Goal: Task Accomplishment & Management: Manage account settings

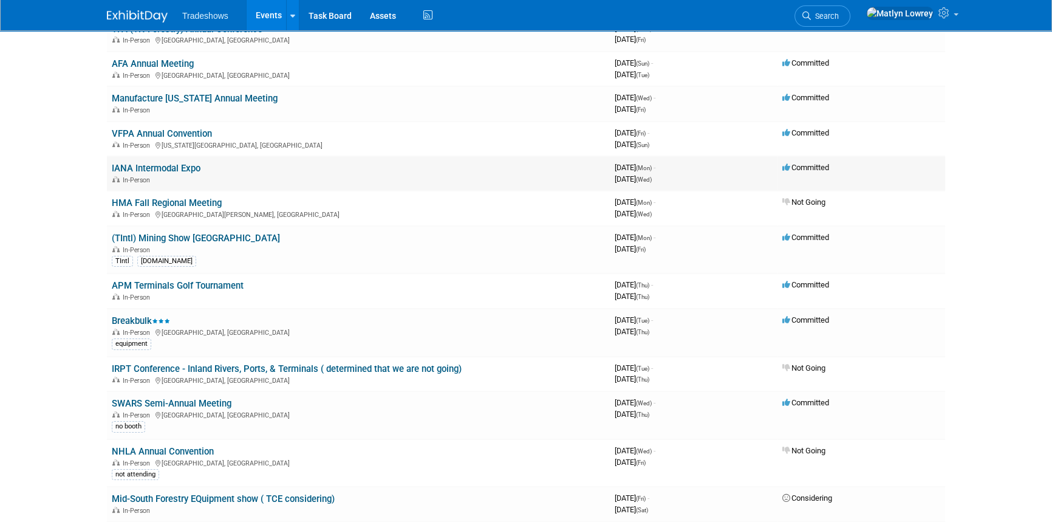
scroll to position [165, 0]
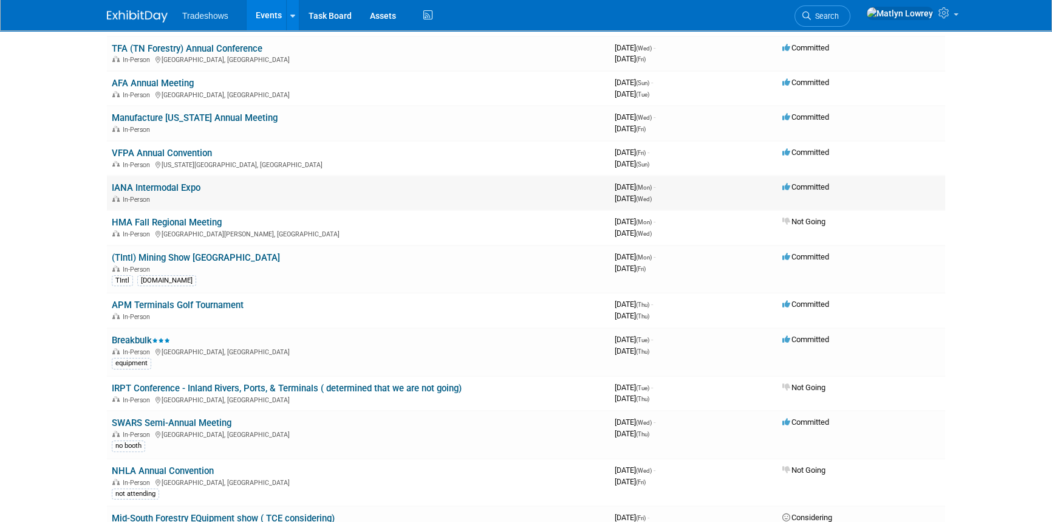
click at [173, 182] on link "IANA Intermodal Expo" at bounding box center [156, 187] width 89 height 11
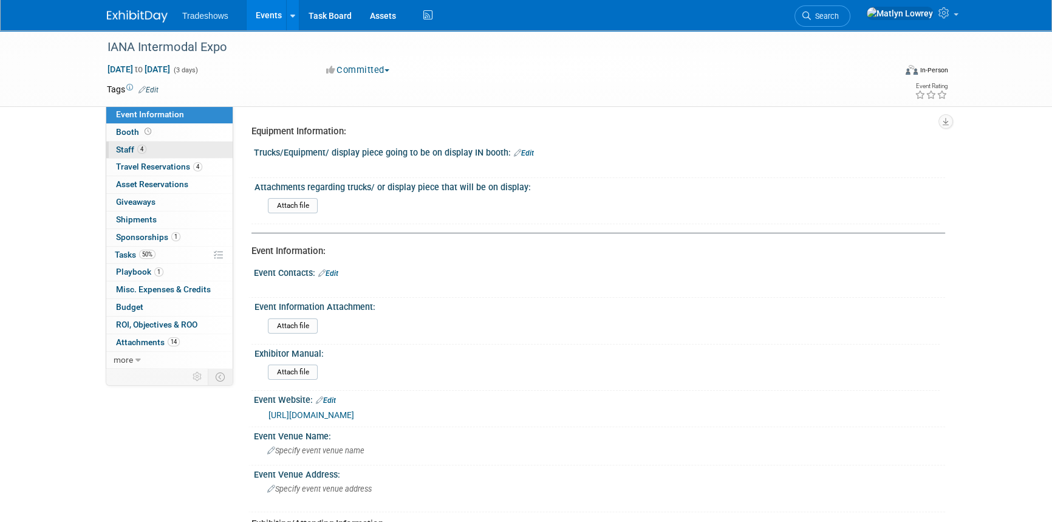
click at [152, 145] on link "4 Staff 4" at bounding box center [169, 149] width 126 height 17
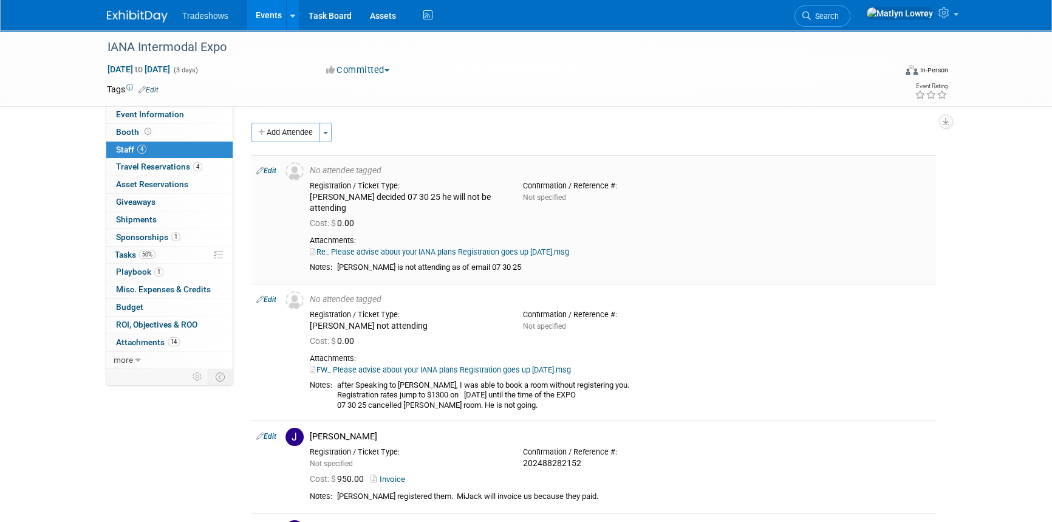
click at [469, 247] on link "Re_ Please advise about your IANA plans Registration goes up Aug 1.msg" at bounding box center [439, 251] width 259 height 9
click at [146, 164] on span "Travel Reservations 4" at bounding box center [159, 166] width 86 height 10
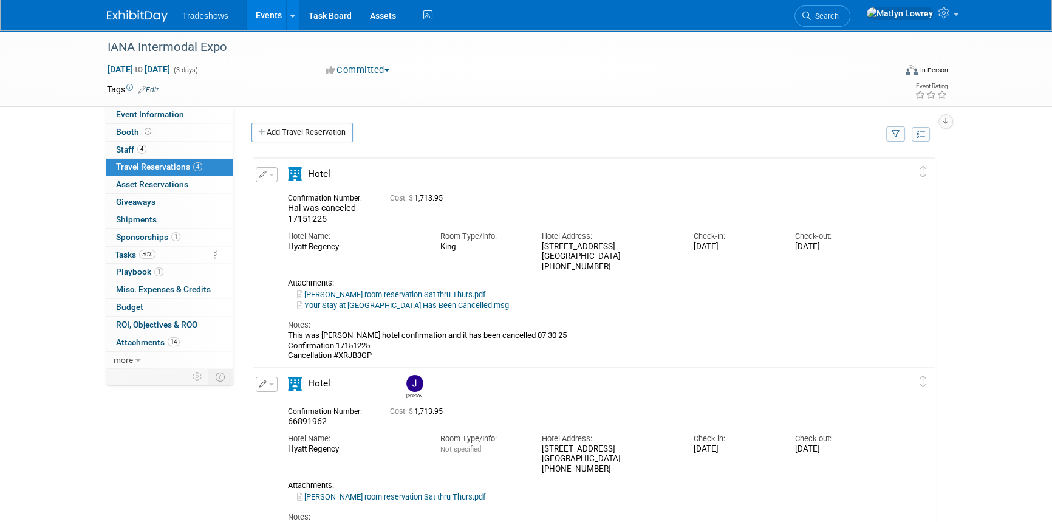
click at [260, 168] on button "button" at bounding box center [267, 174] width 22 height 15
click at [285, 187] on button "Edit Reservation" at bounding box center [307, 196] width 103 height 18
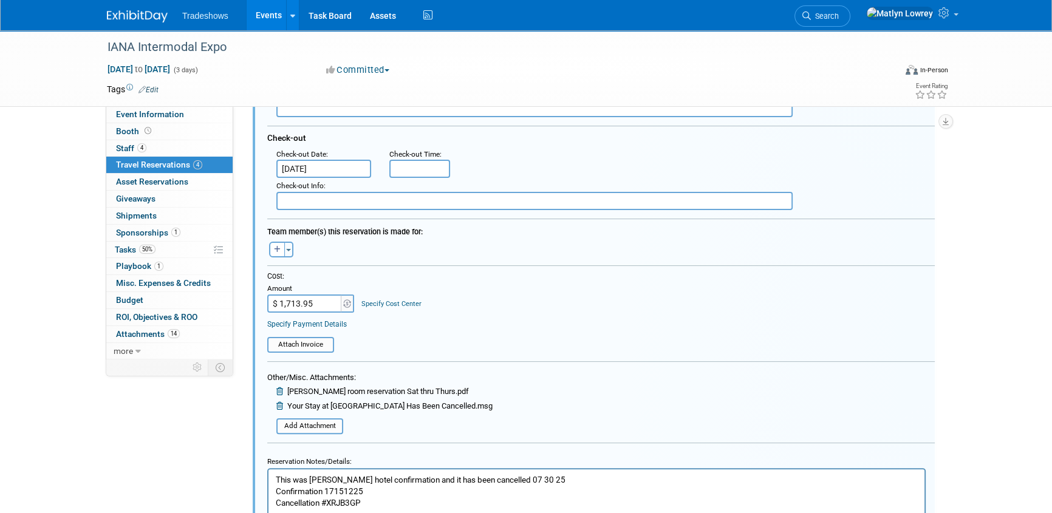
scroll to position [296, 0]
click at [327, 307] on input "$ 1,713.95" at bounding box center [305, 302] width 76 height 18
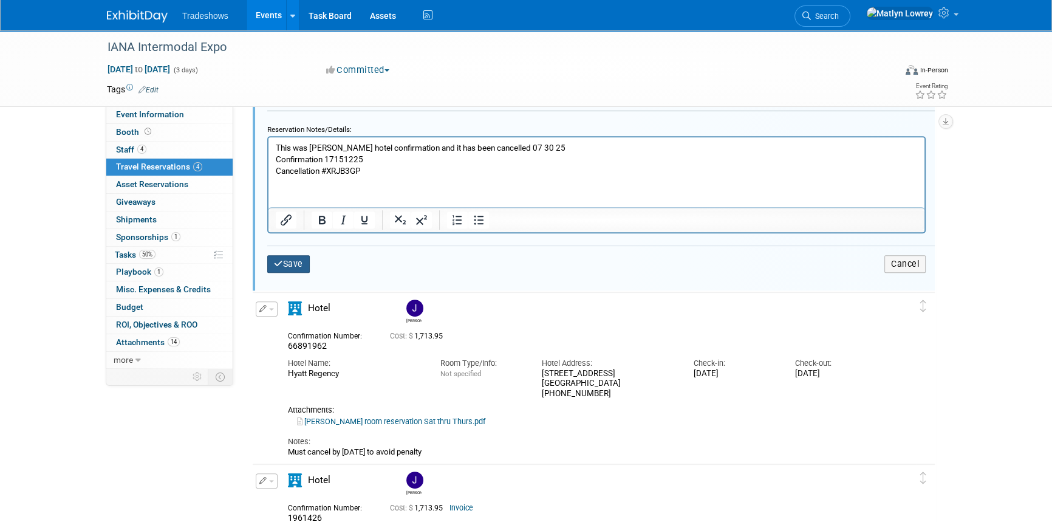
type input "$ 0.00"
click at [288, 267] on button "Save" at bounding box center [288, 264] width 42 height 18
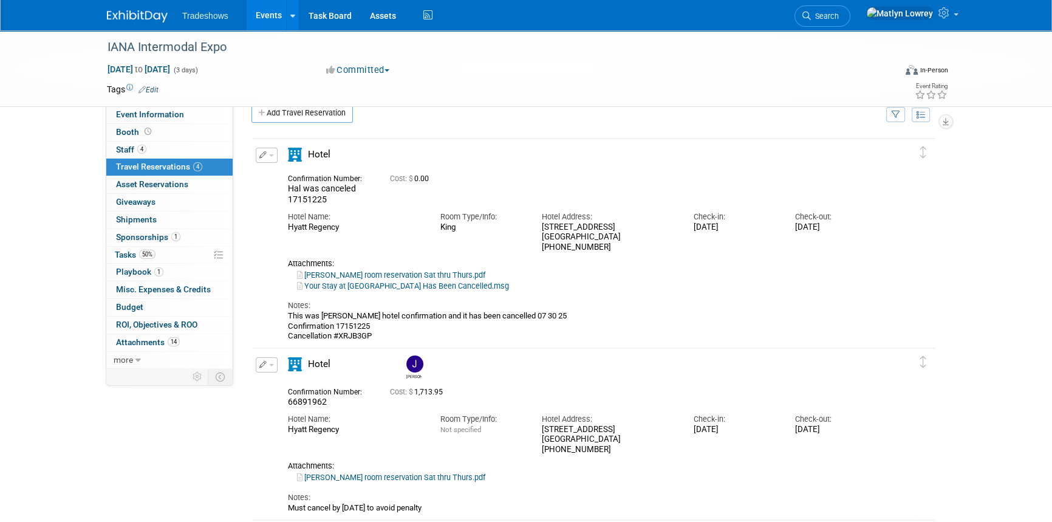
scroll to position [0, 0]
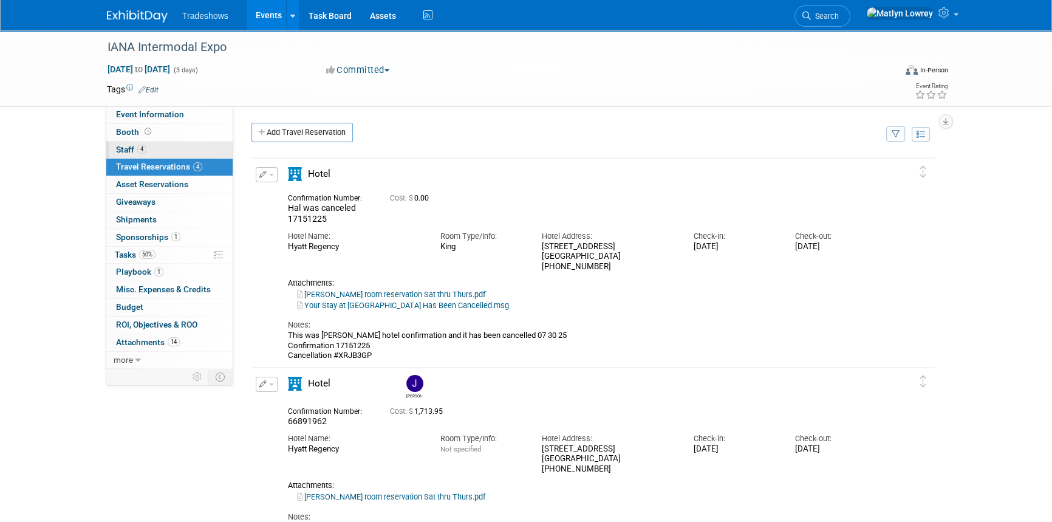
click at [158, 151] on link "4 Staff 4" at bounding box center [169, 149] width 126 height 17
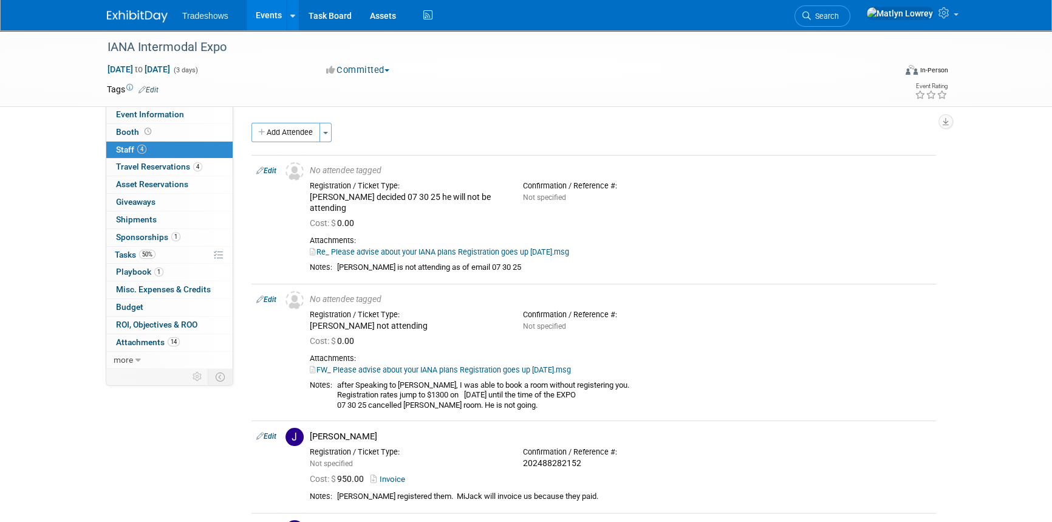
click at [278, 21] on link "Events" at bounding box center [268, 15] width 44 height 30
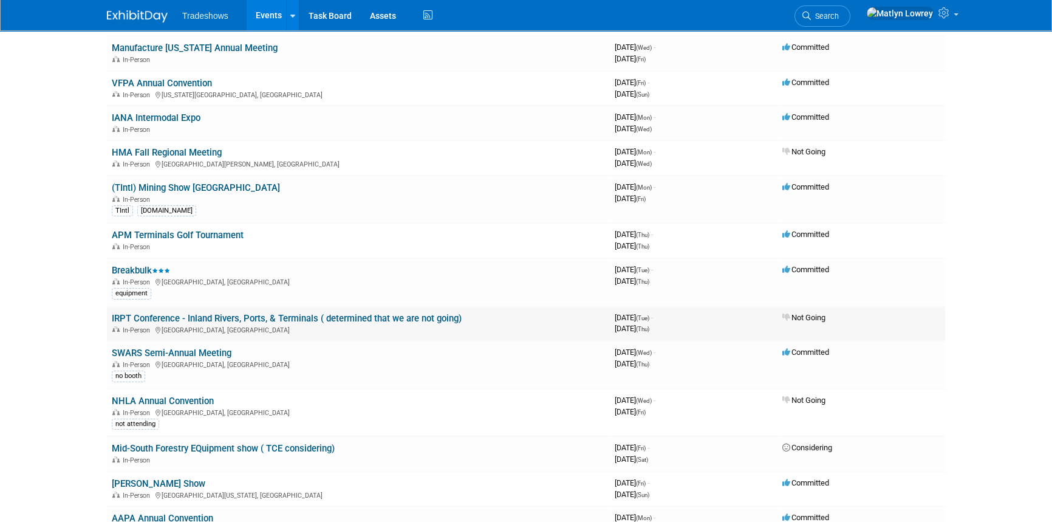
scroll to position [331, 0]
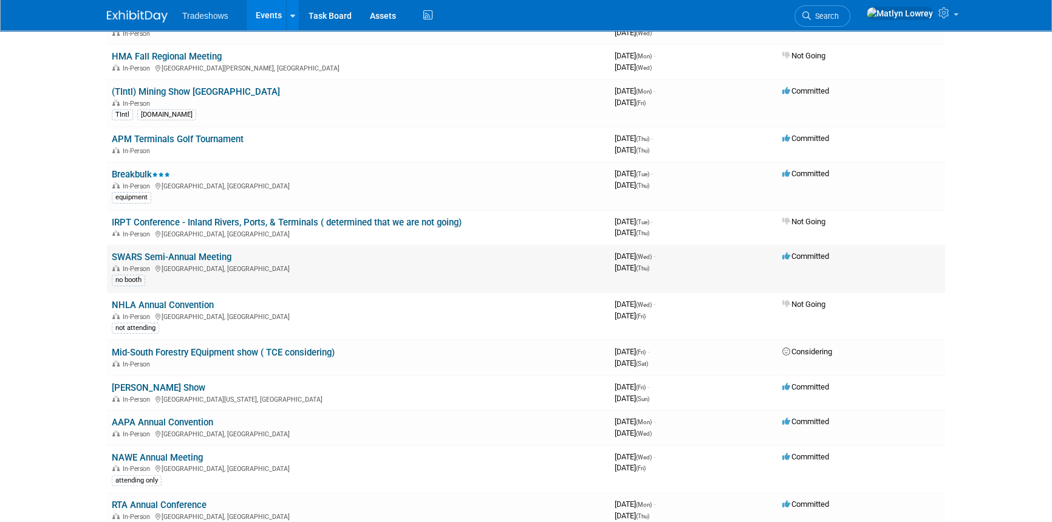
click at [178, 255] on link "SWARS Semi-Annual Meeting" at bounding box center [172, 256] width 120 height 11
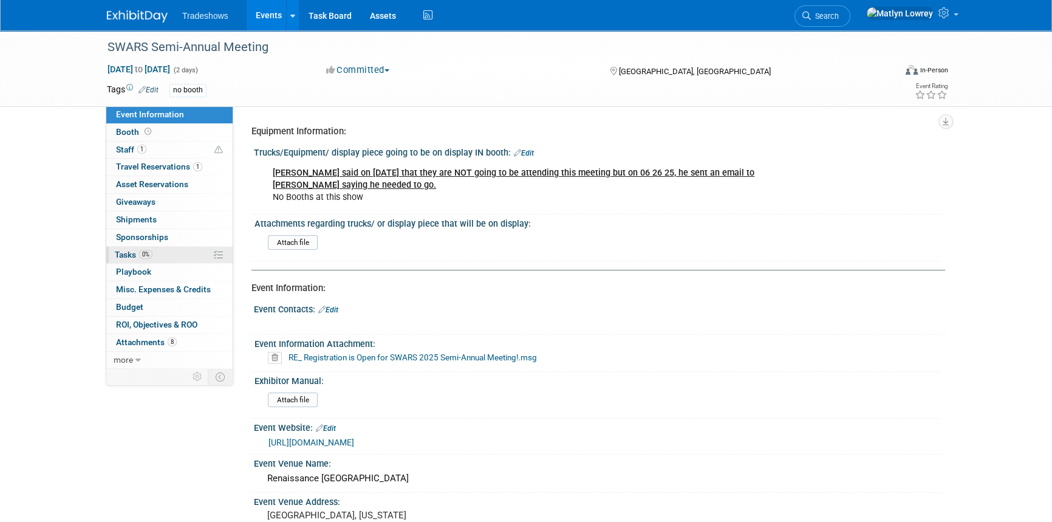
click at [149, 257] on span "0%" at bounding box center [145, 254] width 13 height 9
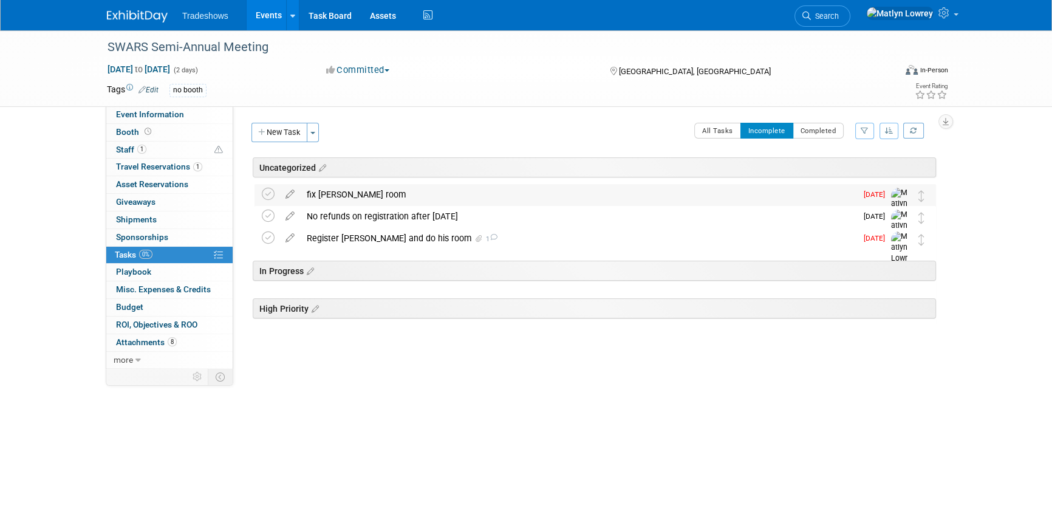
click at [348, 197] on div "fix [PERSON_NAME] room" at bounding box center [579, 194] width 556 height 21
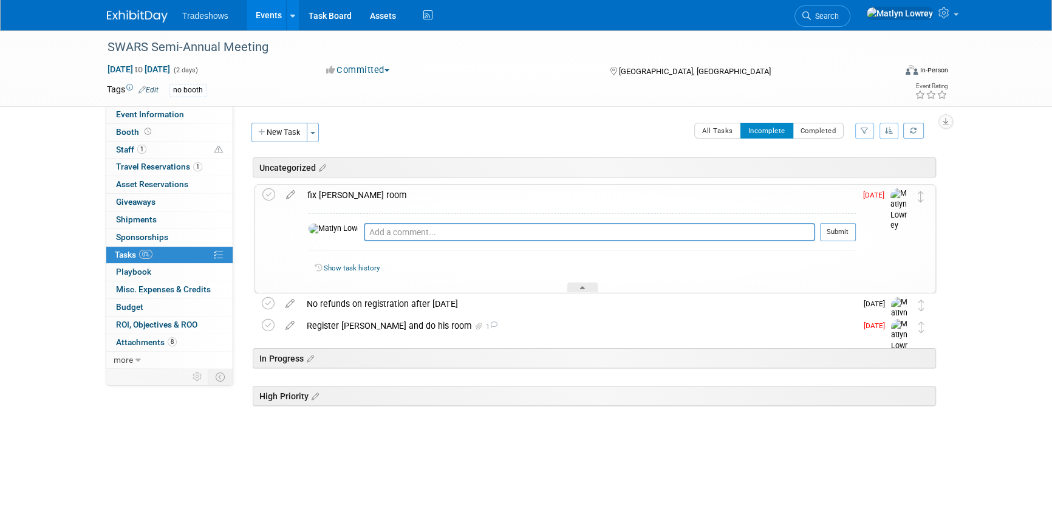
click at [348, 197] on div "fix [PERSON_NAME] room" at bounding box center [578, 195] width 554 height 21
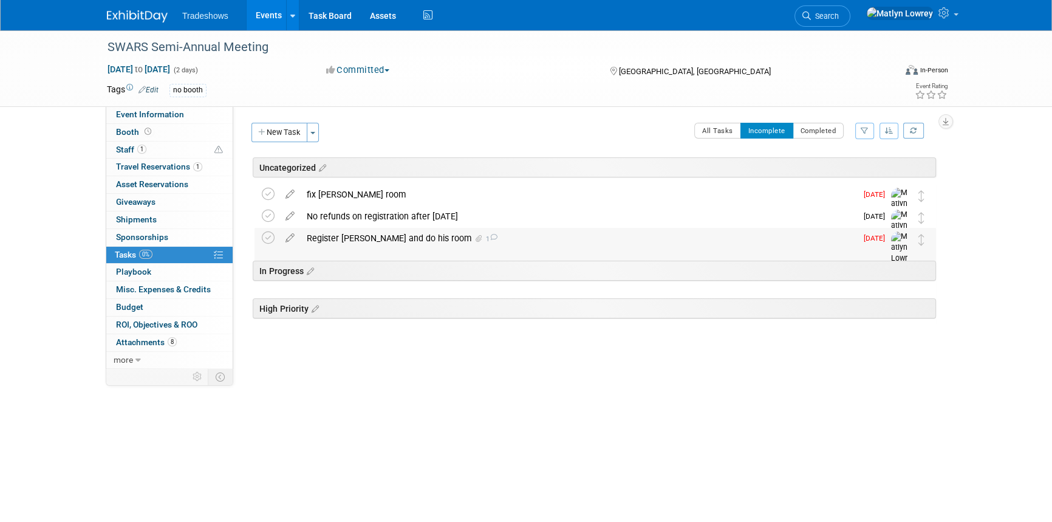
click at [352, 236] on div "Register [PERSON_NAME] and do his room 1" at bounding box center [579, 238] width 556 height 21
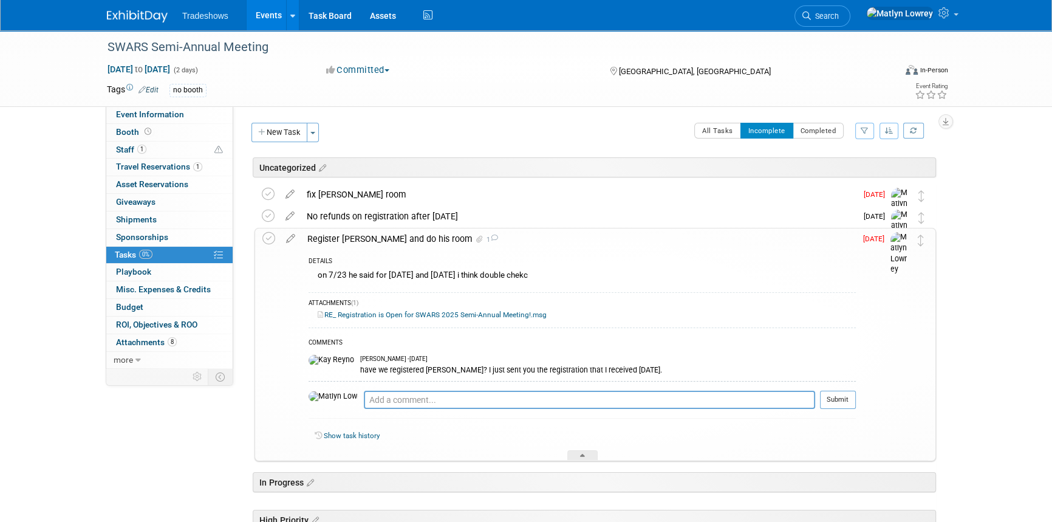
click at [347, 239] on div "Register [PERSON_NAME] and do his room 1" at bounding box center [578, 238] width 554 height 21
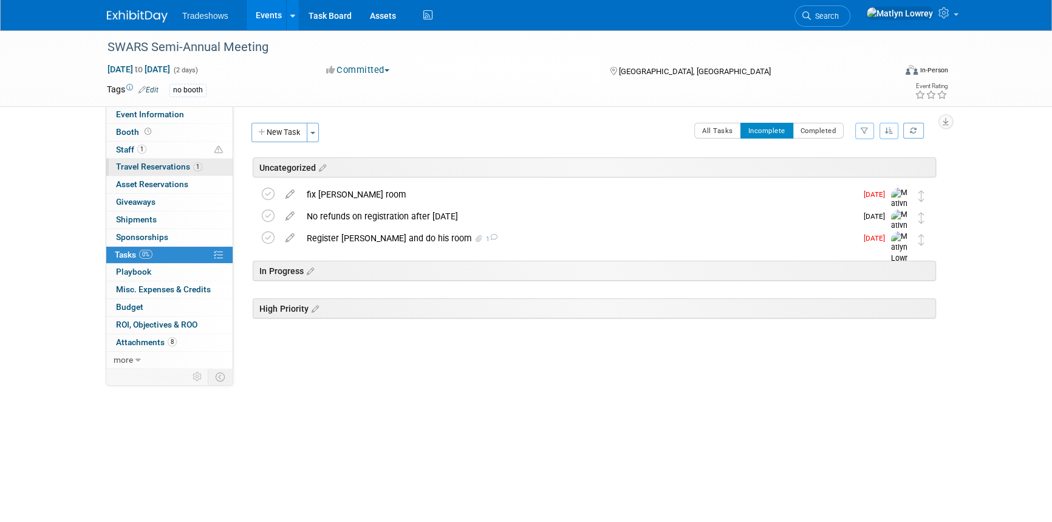
click at [141, 164] on span "Travel Reservations 1" at bounding box center [159, 166] width 86 height 10
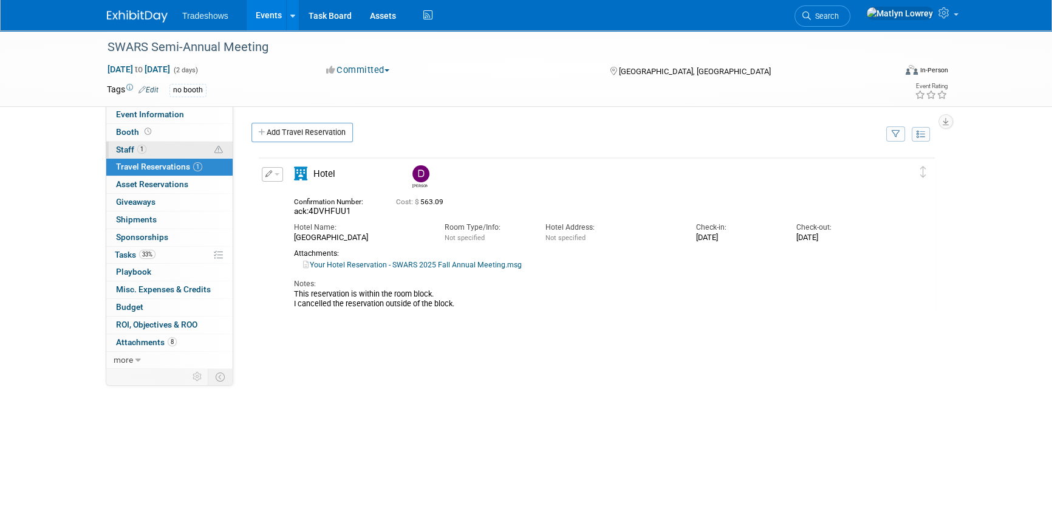
click at [169, 151] on link "1 Staff 1" at bounding box center [169, 149] width 126 height 17
